Goal: Information Seeking & Learning: Understand process/instructions

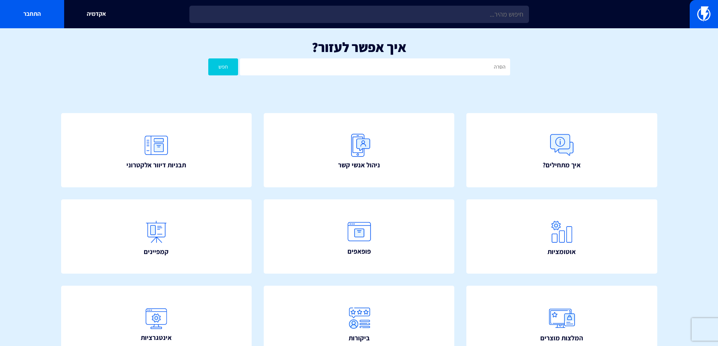
type input "הסרה"
click at [208, 58] on button "חפש" at bounding box center [223, 66] width 30 height 17
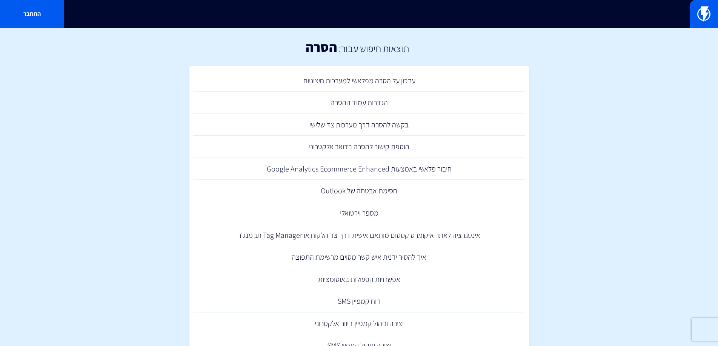
click at [369, 145] on link "הוספת קישור להסרה בדואר אלקטרוני" at bounding box center [359, 147] width 332 height 22
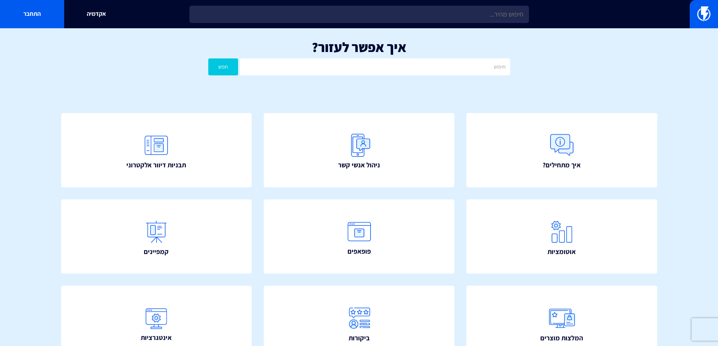
click at [166, 151] on img at bounding box center [156, 146] width 30 height 30
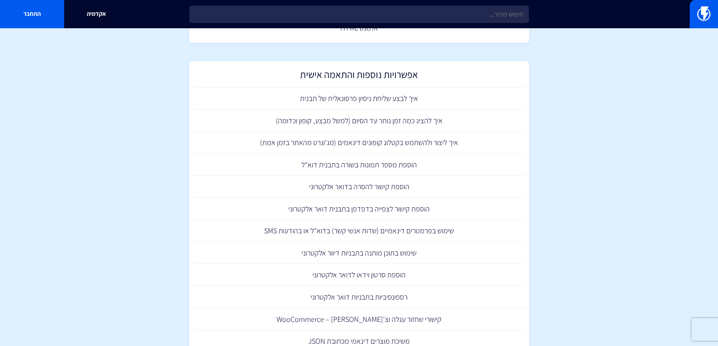
scroll to position [503, 0]
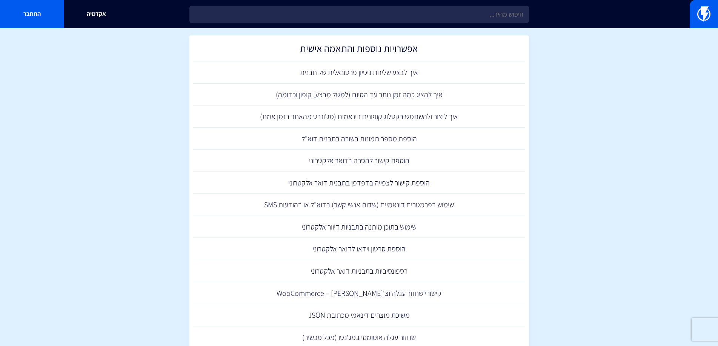
click at [369, 180] on link "הוספת קישור לצפייה בדפדפן בתבנית דואר אלקטרוני" at bounding box center [359, 183] width 332 height 22
click at [372, 204] on link "שימוש בפרמטרים דינאמיים (שדות אנשי קשר) בדוא"ל או בהודעות SMS" at bounding box center [359, 205] width 332 height 22
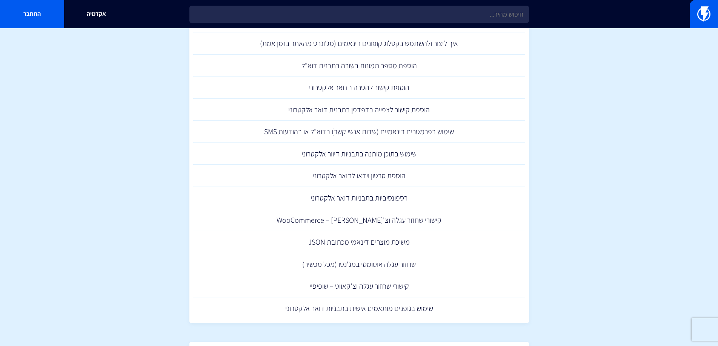
scroll to position [643, 0]
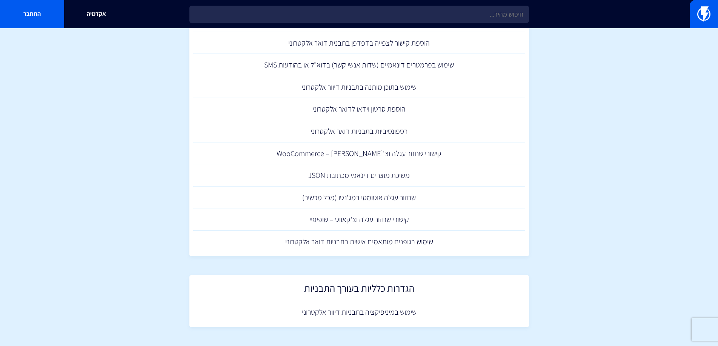
click at [382, 218] on link "קישורי שחזור עגלה וצ'קאווט – שופיפיי" at bounding box center [359, 220] width 332 height 22
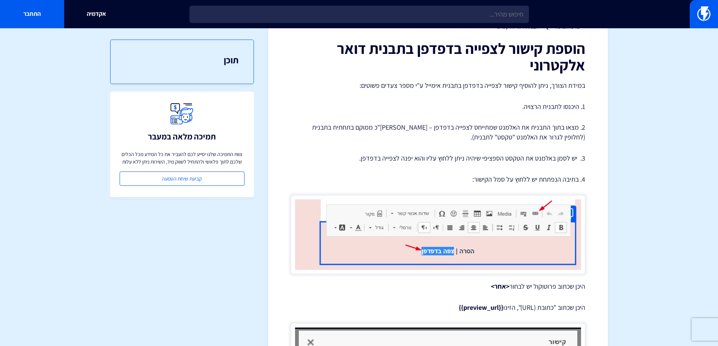
scroll to position [63, 0]
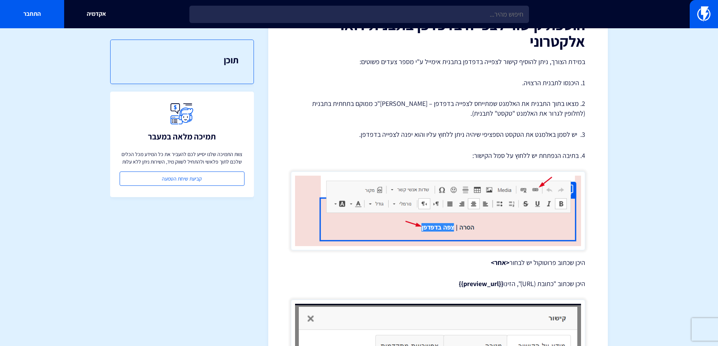
click at [529, 123] on div "הוספת קישור לצפייה בדפדפן בתבנית דואר אלקטרוני במידת הצורך, ניתן להוסיף קישור ל…" at bounding box center [438, 316] width 294 height 600
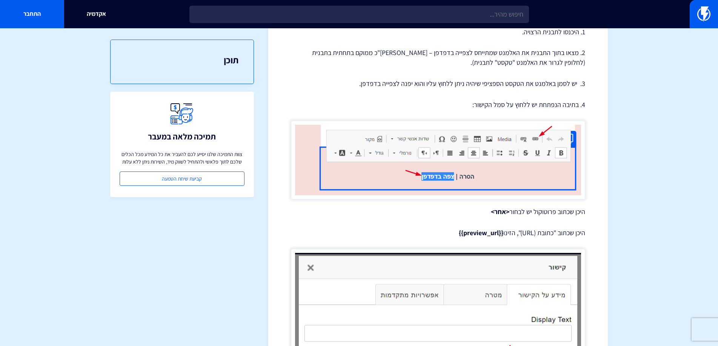
scroll to position [189, 0]
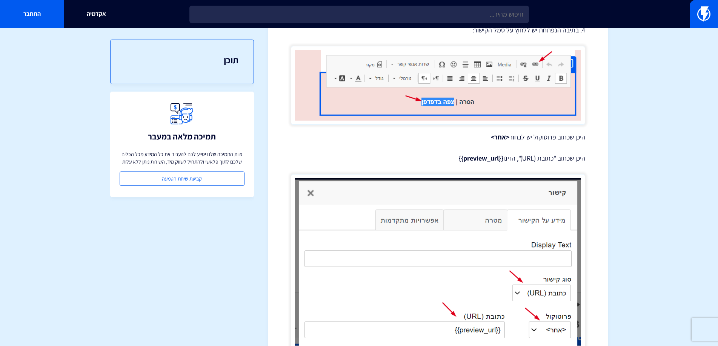
drag, startPoint x: 449, startPoint y: 156, endPoint x: 502, endPoint y: 157, distance: 53.2
click at [502, 157] on p "היכן שכתוב "כתובת (URL)", הזינו {{preview_url}}" at bounding box center [438, 159] width 294 height 10
copy strong "{{preview_url}}"
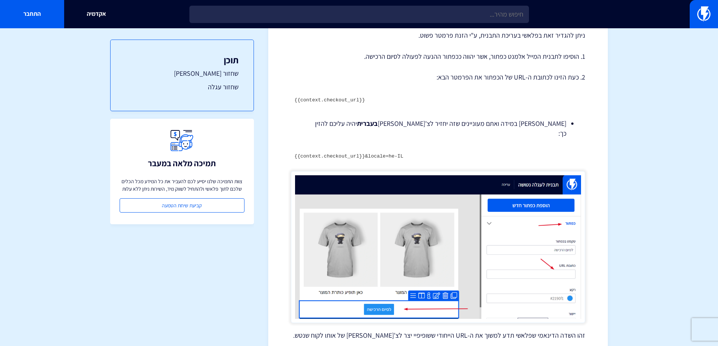
scroll to position [252, 0]
